Goal: Task Accomplishment & Management: Use online tool/utility

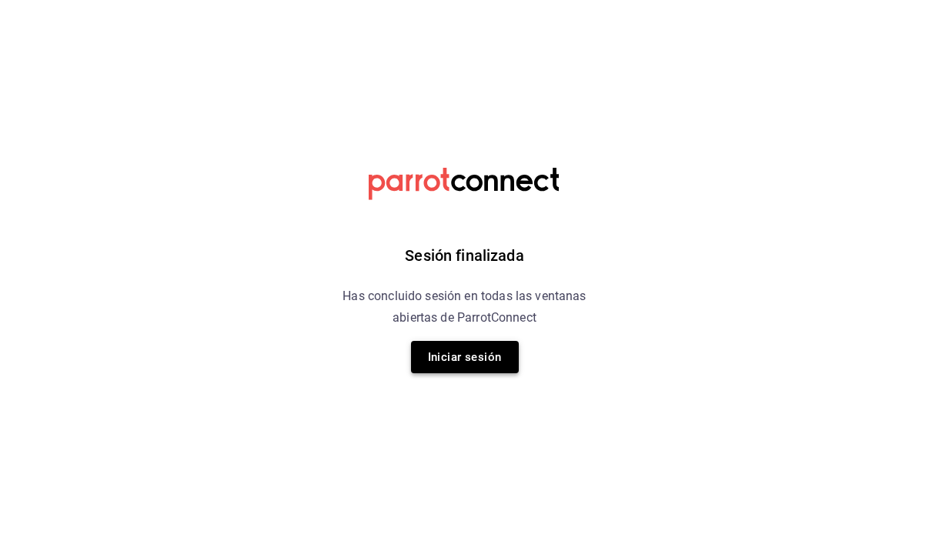
click at [478, 365] on button "Iniciar sesión" at bounding box center [465, 357] width 108 height 32
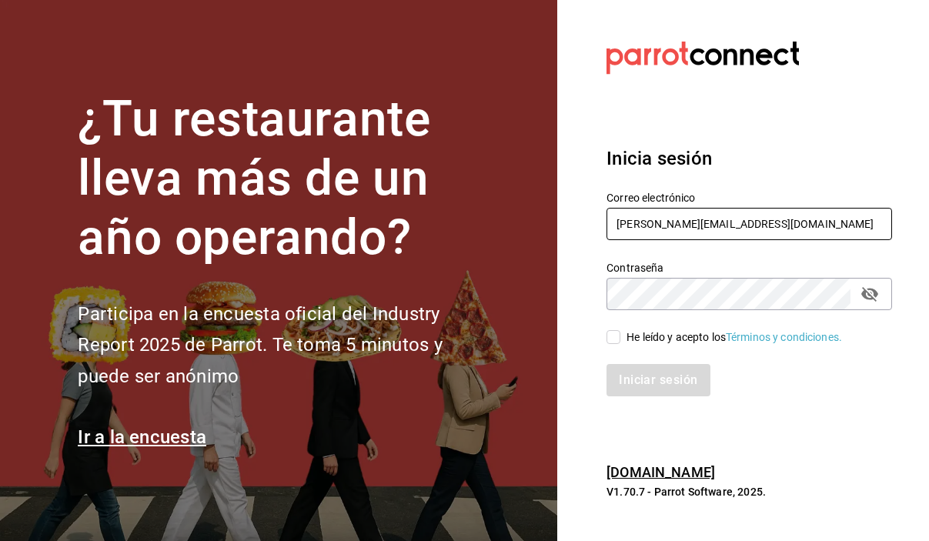
type input "[PERSON_NAME][EMAIL_ADDRESS][DOMAIN_NAME]"
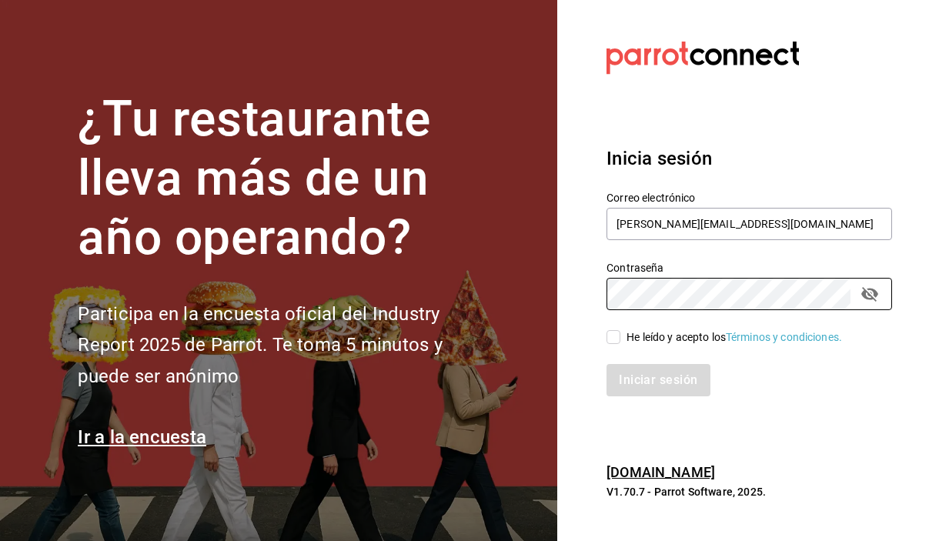
click at [611, 335] on input "He leído y acepto los Términos y condiciones." at bounding box center [614, 337] width 14 height 14
checkbox input "true"
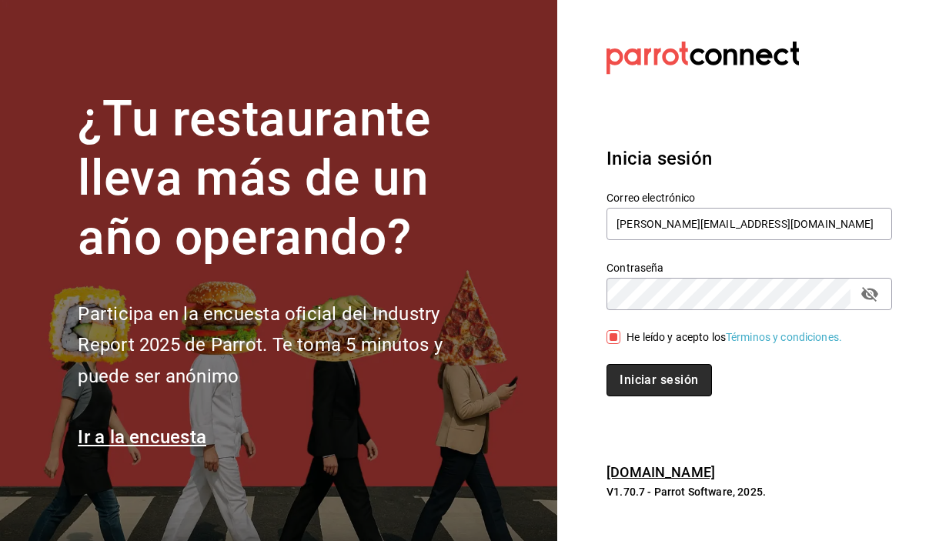
click at [645, 369] on button "Iniciar sesión" at bounding box center [659, 380] width 105 height 32
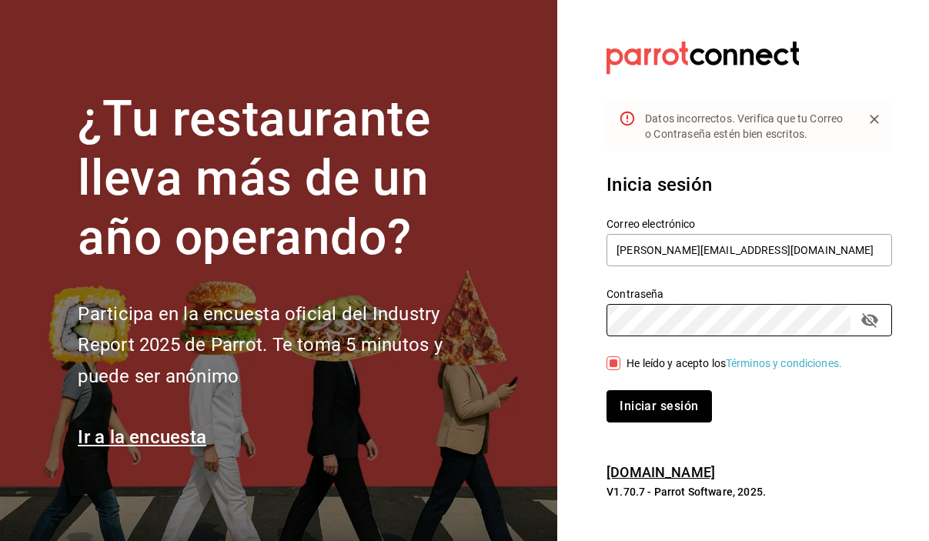
click at [688, 398] on button "Iniciar sesión" at bounding box center [659, 406] width 105 height 32
click at [513, 326] on div "¿Tu restaurante lleva más de un año operando? Participa en la encuesta oficial …" at bounding box center [464, 270] width 929 height 541
click at [654, 404] on button "Iniciar sesión" at bounding box center [659, 406] width 105 height 32
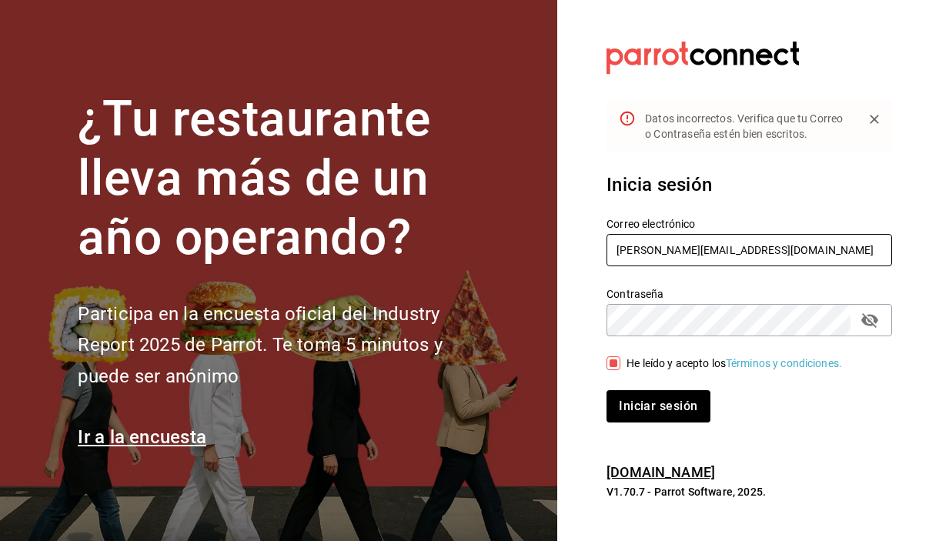
click at [668, 250] on input "[PERSON_NAME][EMAIL_ADDRESS][DOMAIN_NAME]" at bounding box center [750, 250] width 286 height 32
type input "[PERSON_NAME][EMAIL_ADDRESS][PERSON_NAME][DOMAIN_NAME]"
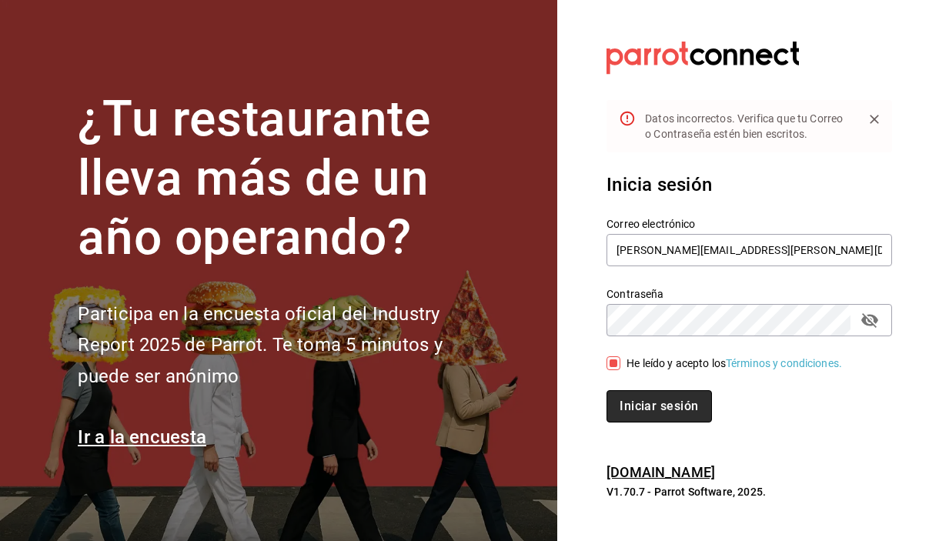
click at [688, 406] on button "Iniciar sesión" at bounding box center [659, 406] width 105 height 32
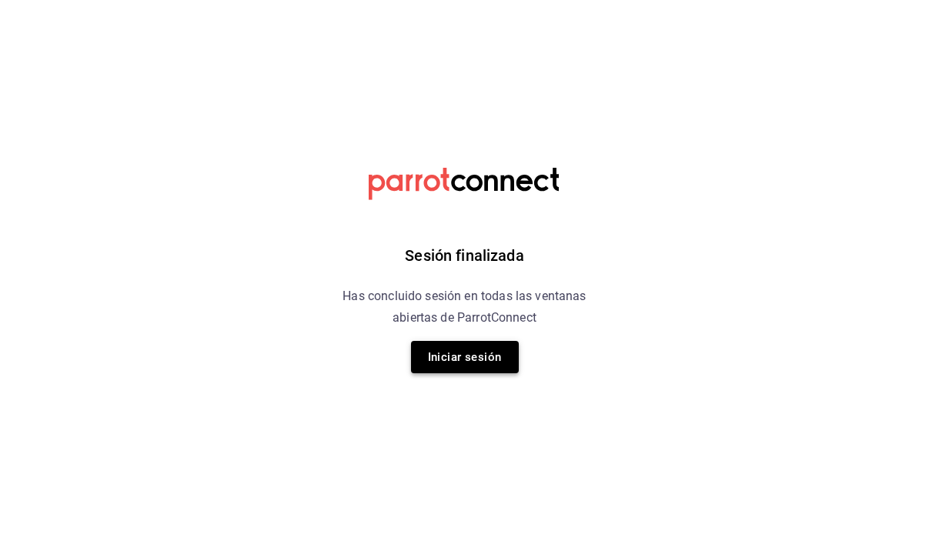
click at [437, 359] on button "Iniciar sesión" at bounding box center [465, 357] width 108 height 32
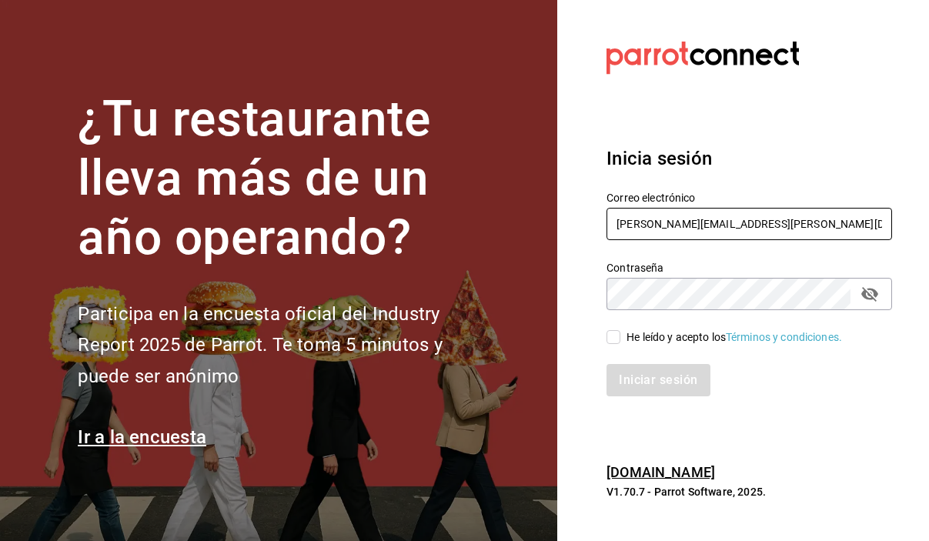
type input "[PERSON_NAME][EMAIL_ADDRESS][PERSON_NAME][DOMAIN_NAME]"
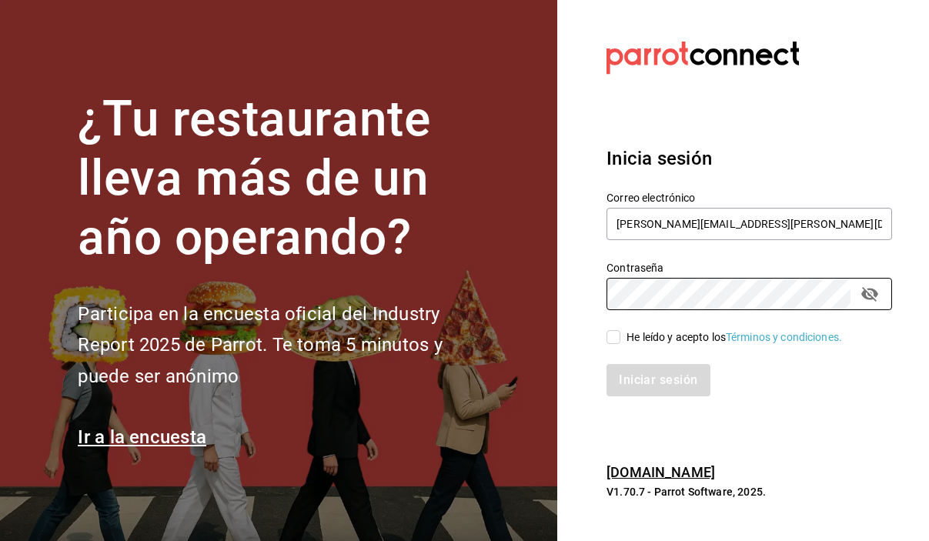
click at [617, 340] on input "He leído y acepto los Términos y condiciones." at bounding box center [614, 337] width 14 height 14
checkbox input "true"
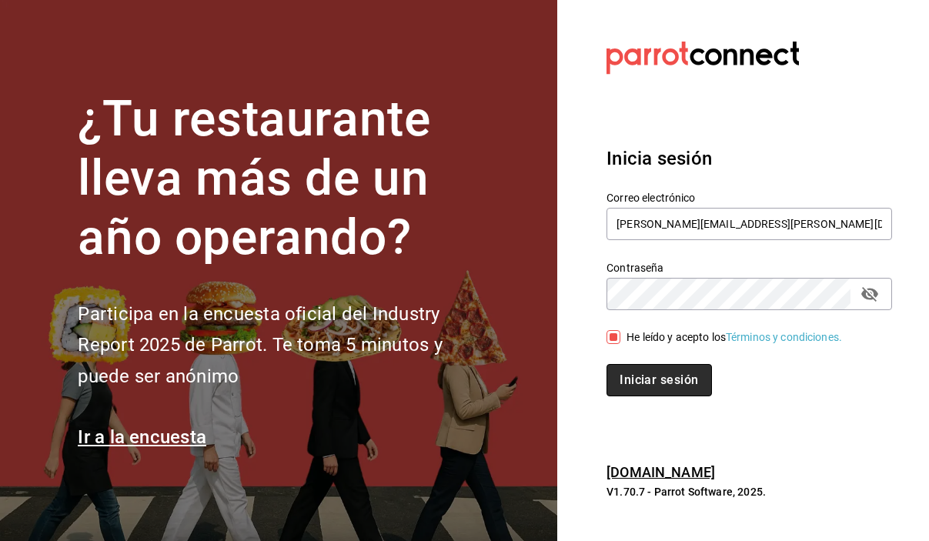
click at [643, 369] on button "Iniciar sesión" at bounding box center [659, 380] width 105 height 32
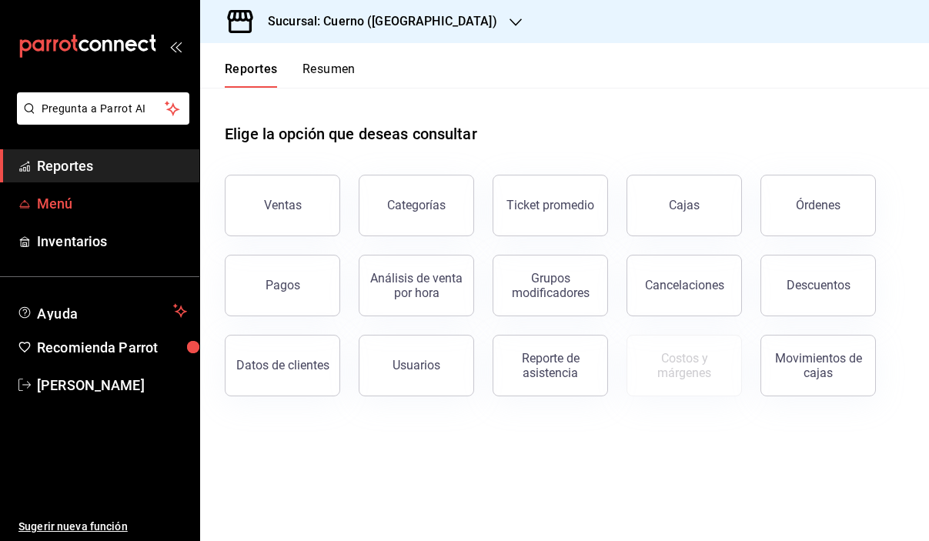
click at [52, 203] on span "Menú" at bounding box center [112, 203] width 150 height 21
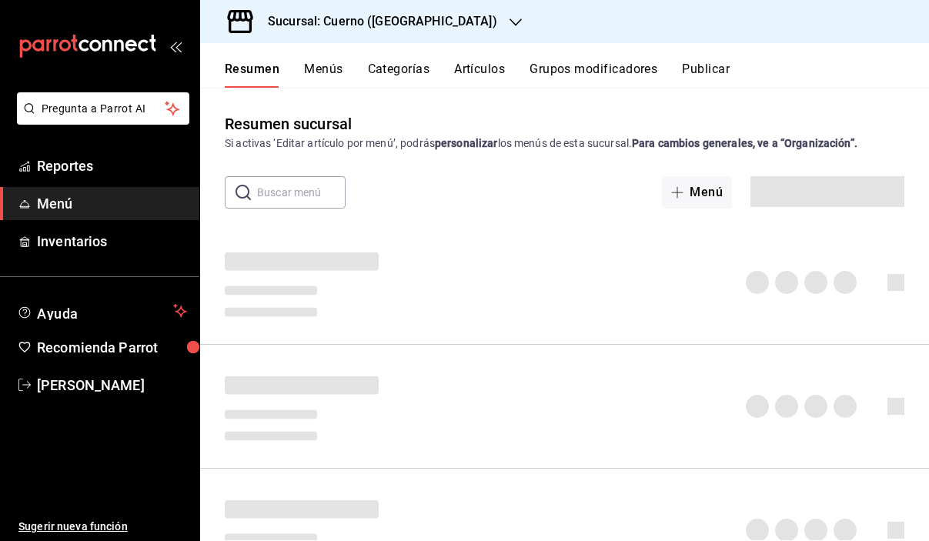
click at [364, 35] on div "Sucursal: Cuerno (Andares)" at bounding box center [371, 21] width 316 height 43
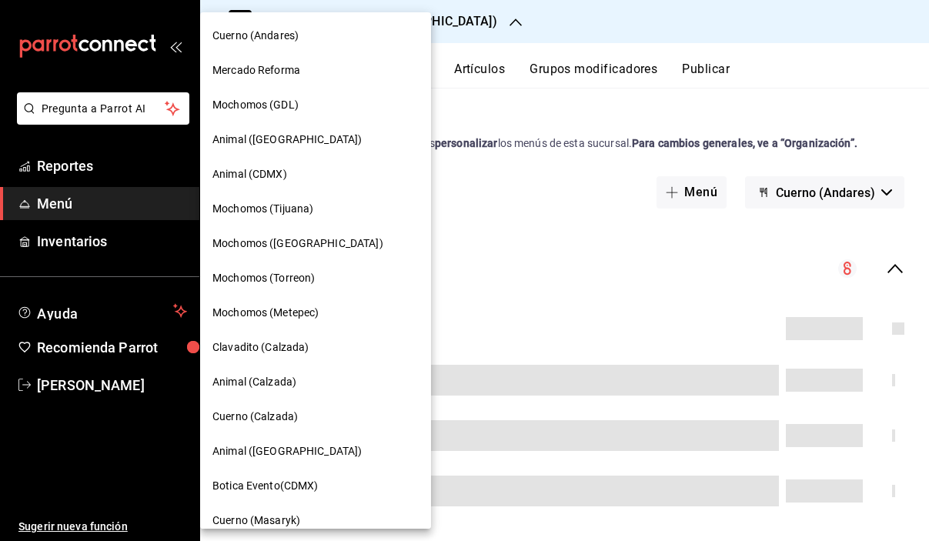
click at [271, 341] on span "Clavadito (Calzada)" at bounding box center [261, 348] width 97 height 16
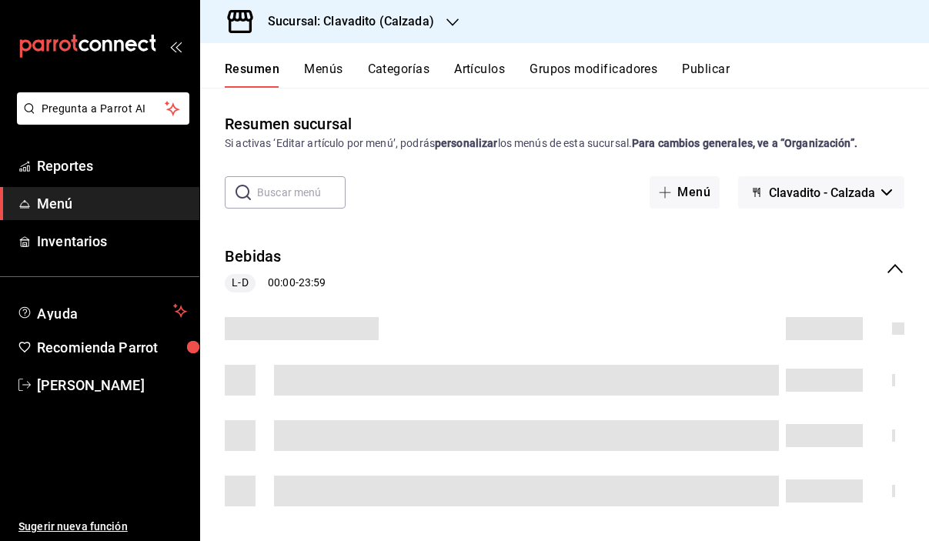
click at [327, 194] on input "text" at bounding box center [301, 192] width 89 height 31
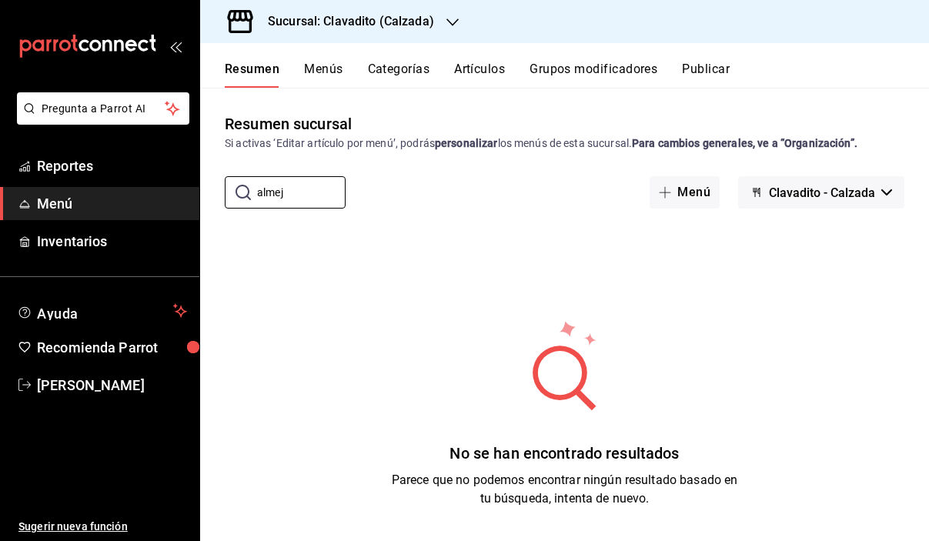
type input "almej"
click at [502, 71] on button "Artículos" at bounding box center [479, 75] width 51 height 26
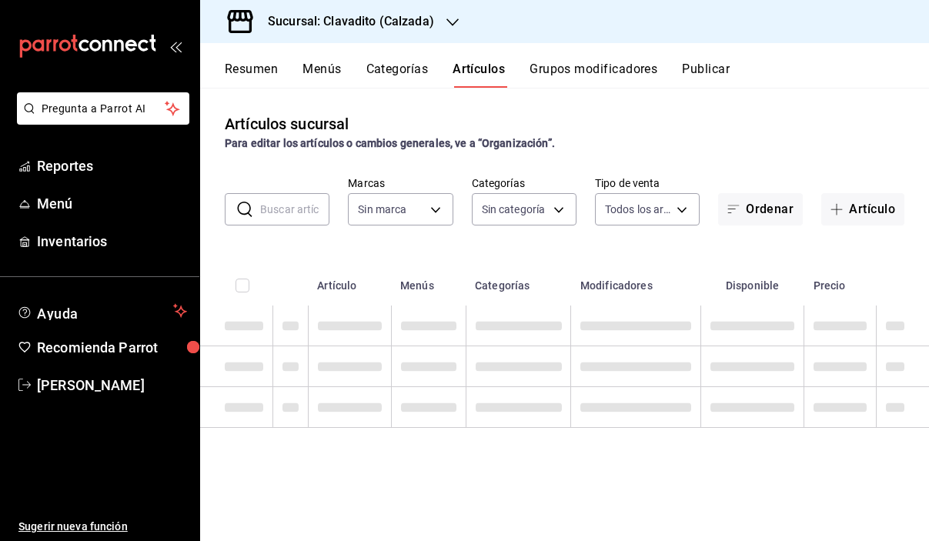
click at [294, 207] on input "text" at bounding box center [294, 209] width 69 height 31
type input "7c6329b2-7c80-4d0a-92e1-359a60270725"
type input "al"
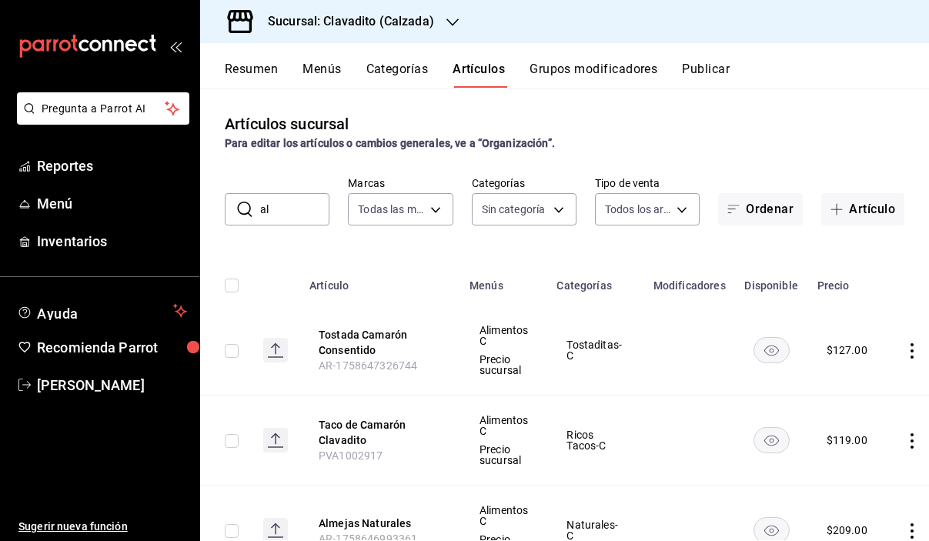
type input "baf57ed1-919f-4c82-8763-5f61bb5ecf6c,a733550a-1833-4f39-b337-4b288d8ef239,37b97…"
type input "almeja"
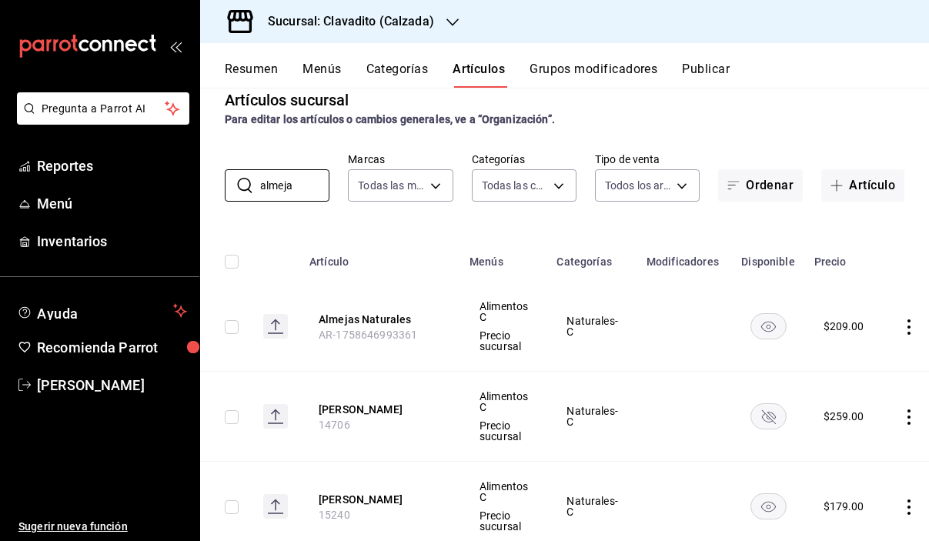
scroll to position [46, 0]
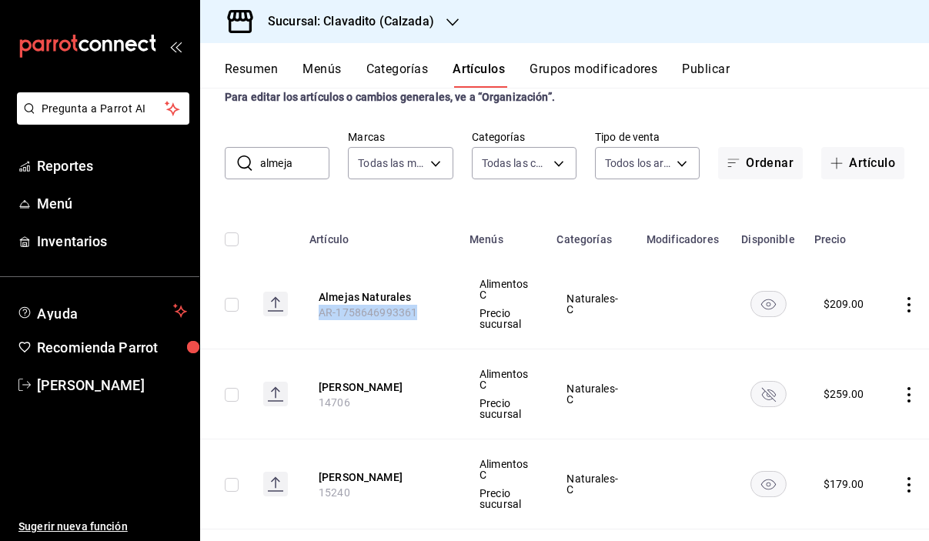
drag, startPoint x: 418, startPoint y: 312, endPoint x: 319, endPoint y: 312, distance: 99.3
click at [319, 312] on th "Almejas Naturales AR-1758646993361" at bounding box center [380, 305] width 160 height 90
copy span "AR-1758646993361"
